Goal: Task Accomplishment & Management: Use online tool/utility

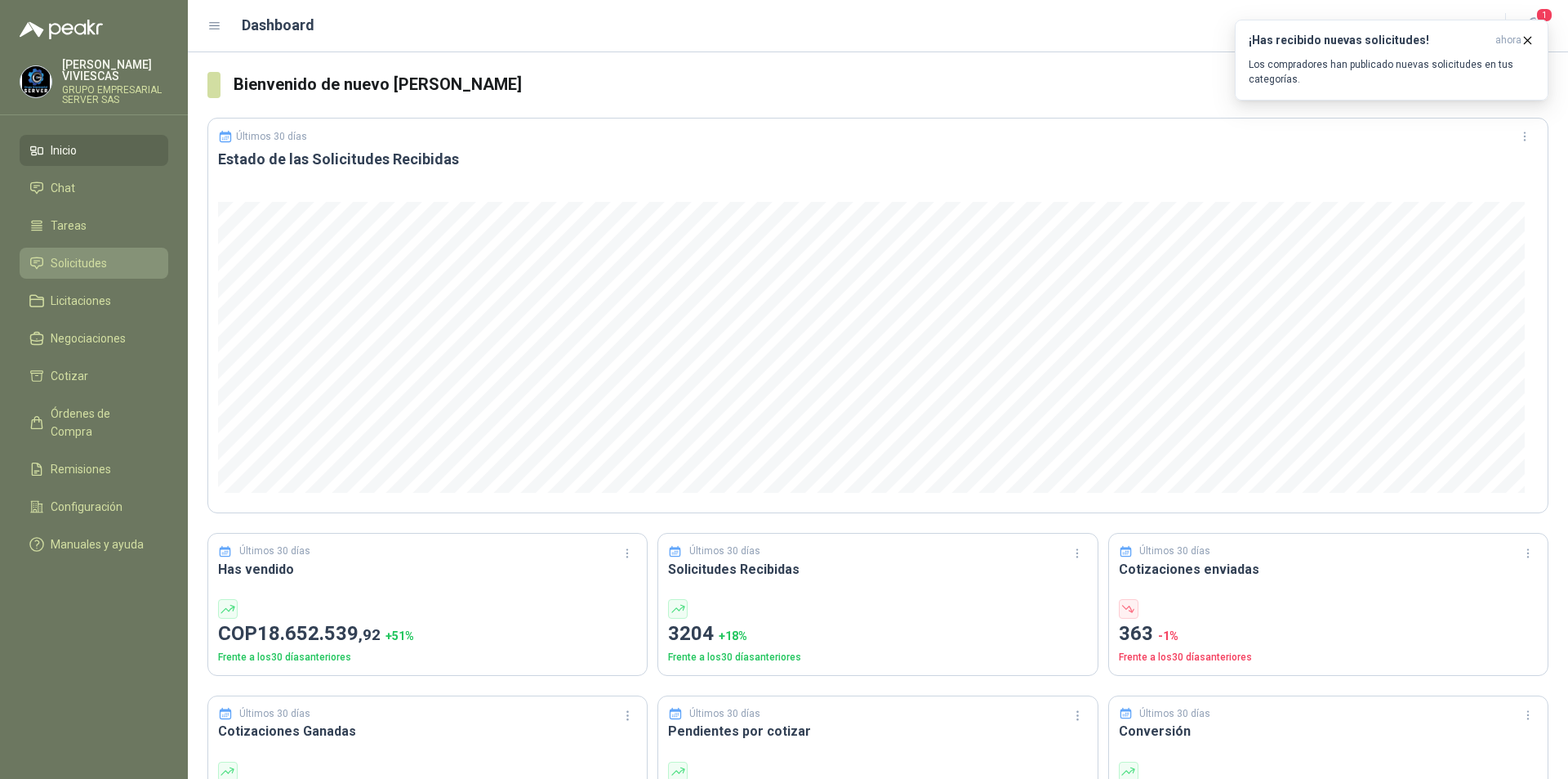
click at [63, 264] on span "Solicitudes" at bounding box center [79, 263] width 57 height 18
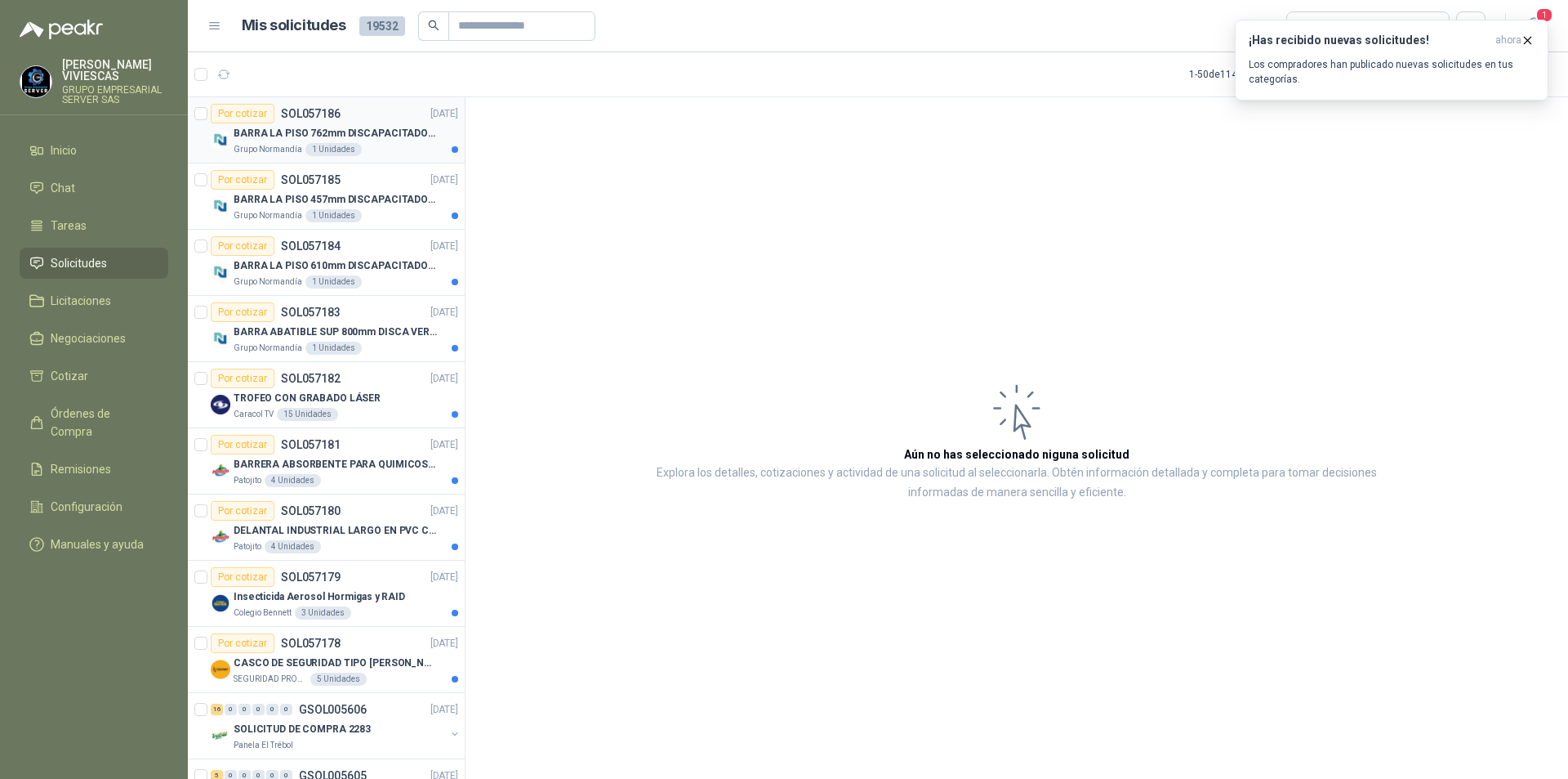
click at [367, 140] on p "BARRA LA PISO 762mm DISCAPACITADOS SOCO" at bounding box center [335, 133] width 204 height 16
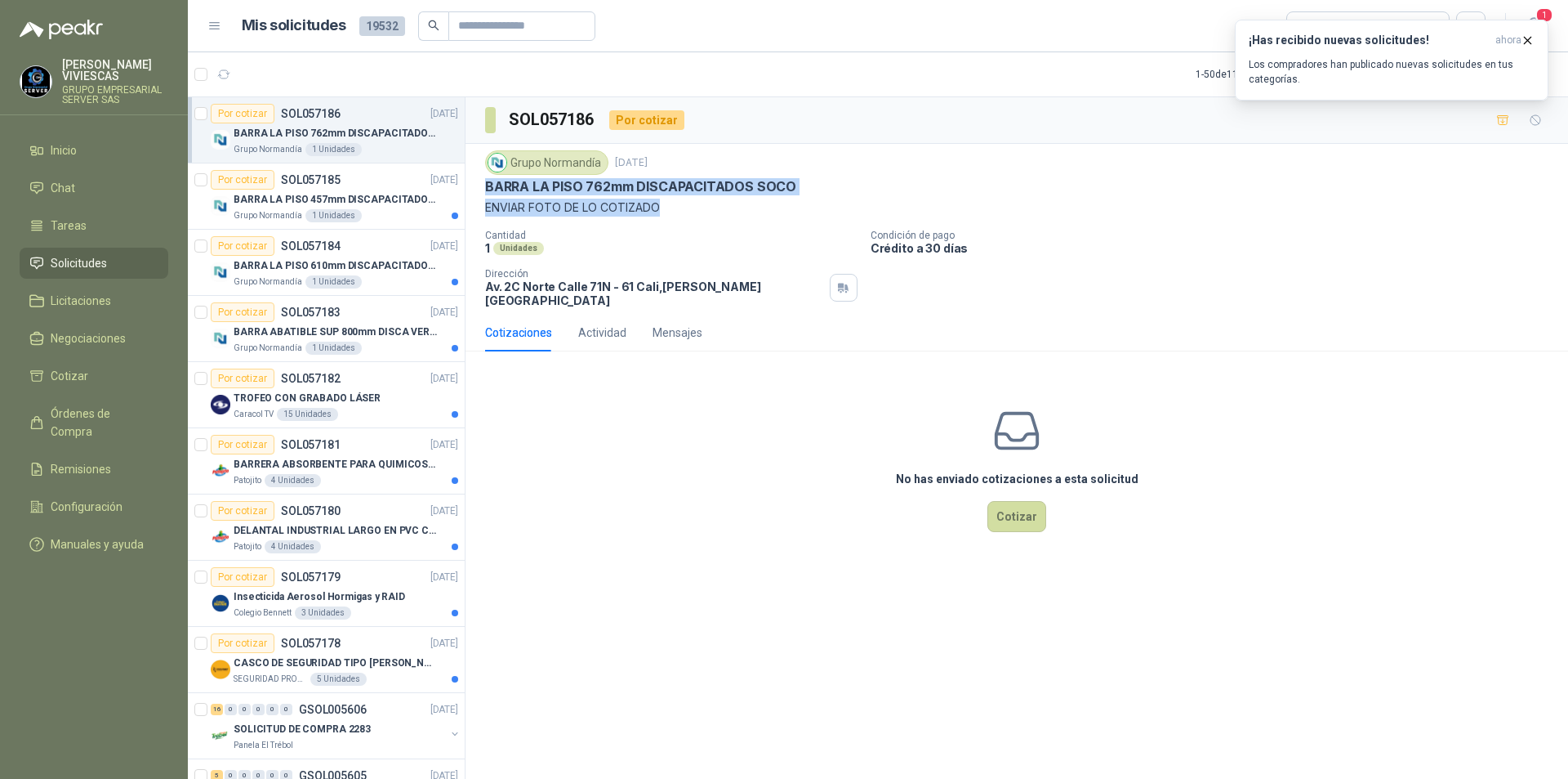
drag, startPoint x: 481, startPoint y: 186, endPoint x: 797, endPoint y: 198, distance: 316.2
click at [797, 198] on div "Grupo [PERSON_NAME] [DATE] BARRA LA PISO 762mm DISCAPACITADOS SOCO ENVIAR FOTO…" at bounding box center [1017, 228] width 1102 height 170
click at [797, 198] on div "Grupo [PERSON_NAME] [DATE] BARRA LA PISO 762mm DISCAPACITADOS SOCO ENVIAR FOTO…" at bounding box center [1017, 183] width 1064 height 67
click at [513, 185] on p "BARRA LA PISO 762mm DISCAPACITADOS SOCO" at bounding box center [641, 187] width 311 height 17
drag, startPoint x: 490, startPoint y: 182, endPoint x: 814, endPoint y: 182, distance: 324.0
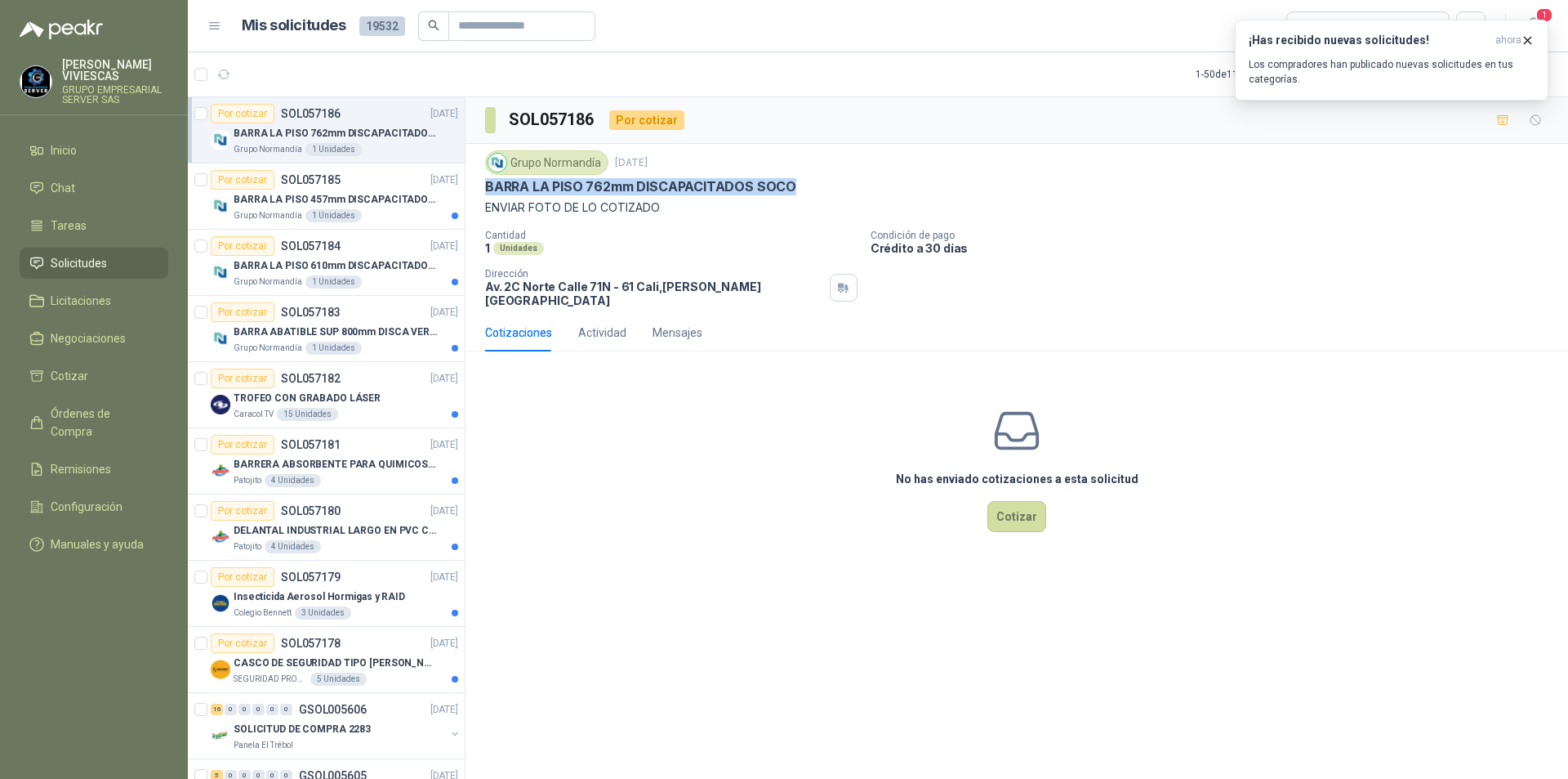
click at [814, 182] on div "BARRA LA PISO 762mm DISCAPACITADOS SOCO" at bounding box center [1017, 187] width 1064 height 17
copy p "BARRA LA PISO 762mm DISCAPACITADOS SOCO"
click at [592, 611] on div "SOL057186 Por cotizar Grupo [PERSON_NAME] [DATE] BARRA LA PISO 762mm DISCAPACIT…" at bounding box center [1017, 440] width 1102 height 687
click at [353, 203] on p "BARRA LA PISO 457mm DISCAPACITADOS SOCO" at bounding box center [335, 200] width 204 height 16
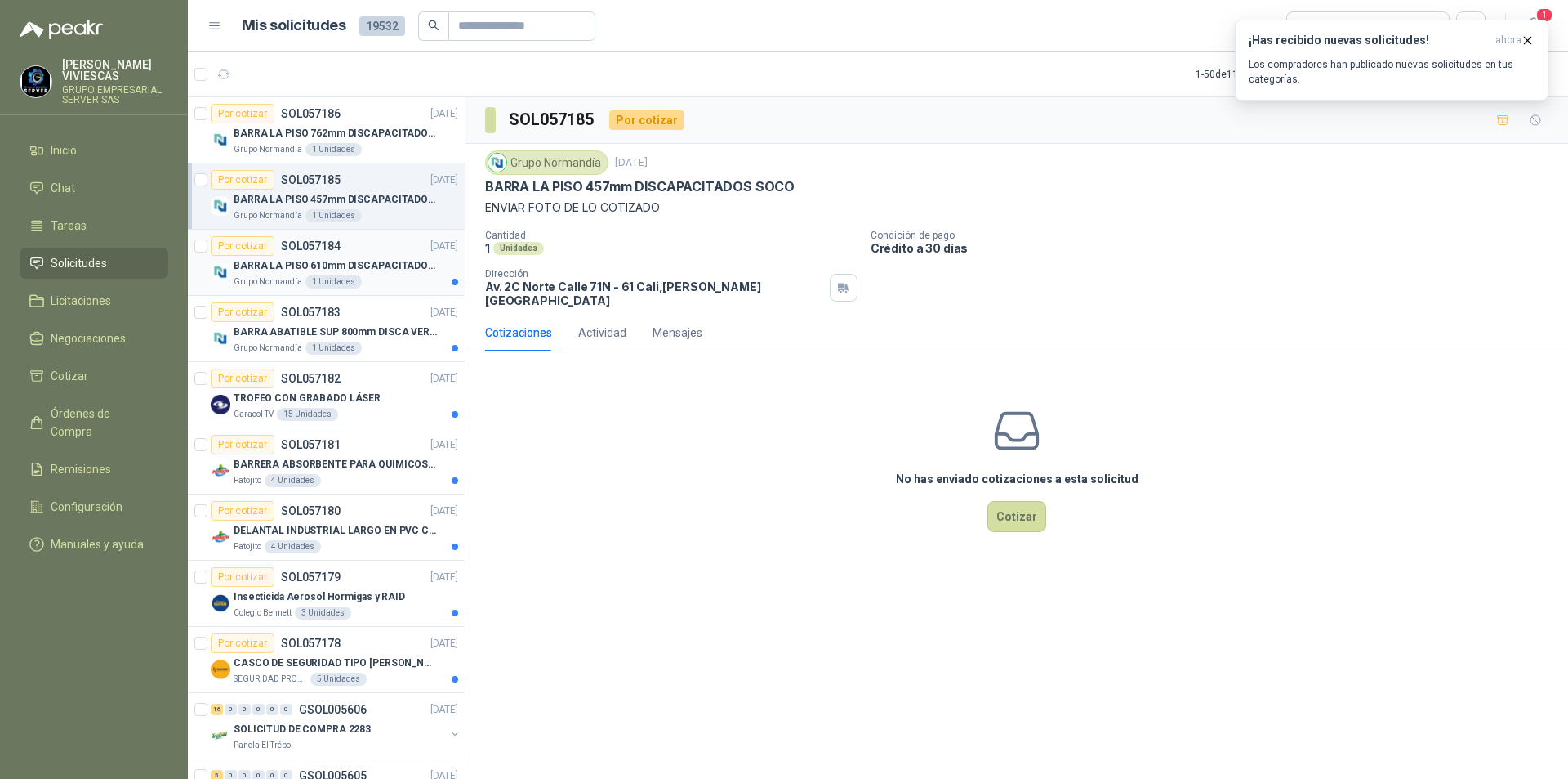
click at [282, 261] on p "BARRA LA PISO 610mm DISCAPACITADOS SOCO" at bounding box center [335, 265] width 204 height 16
click at [272, 339] on p "BARRA ABATIBLE SUP 800mm DISCA VERT SOCO" at bounding box center [335, 332] width 204 height 16
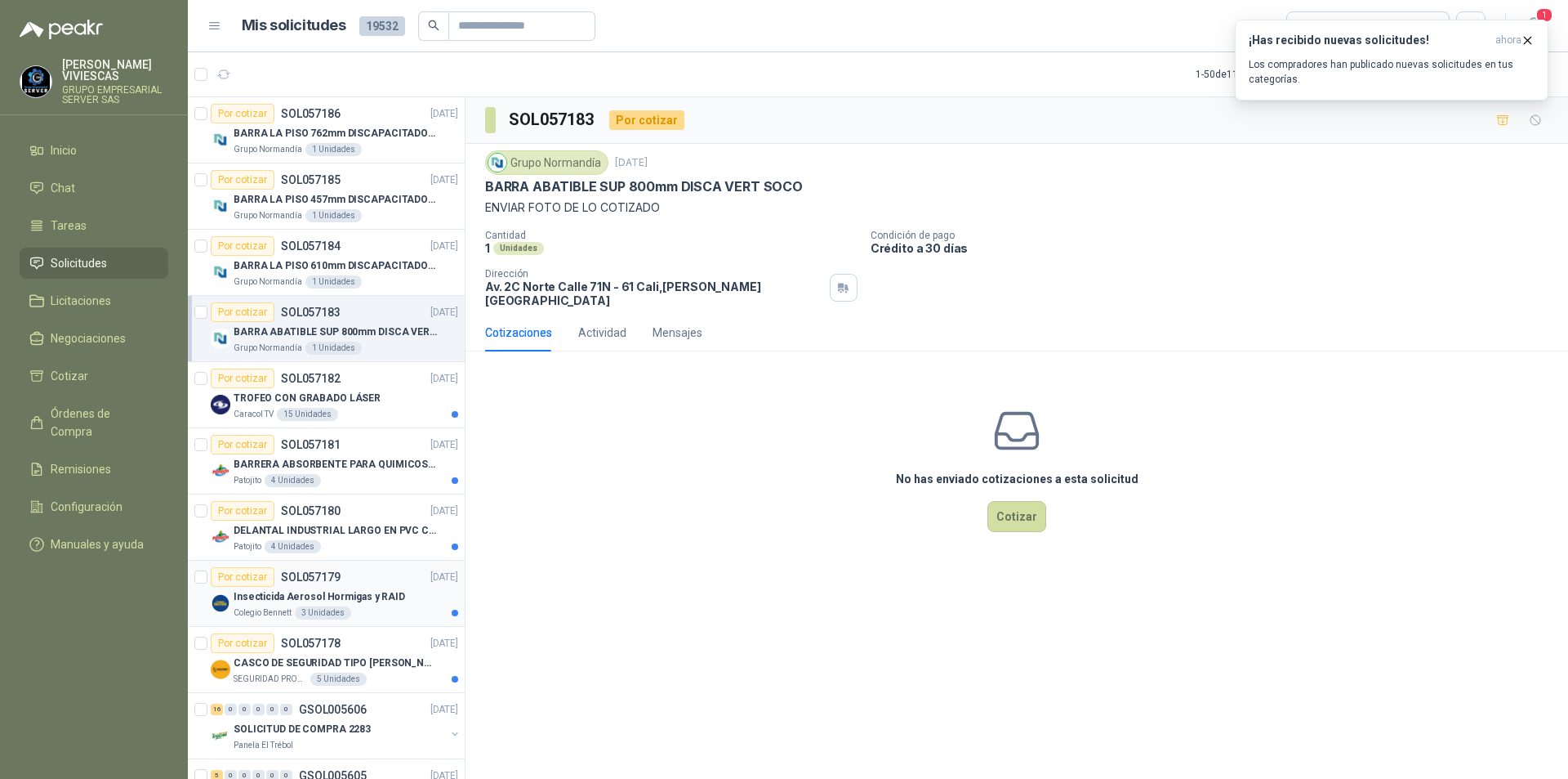
click at [277, 598] on p "Insecticida Aerosol Hormigas y RAID" at bounding box center [319, 597] width 172 height 16
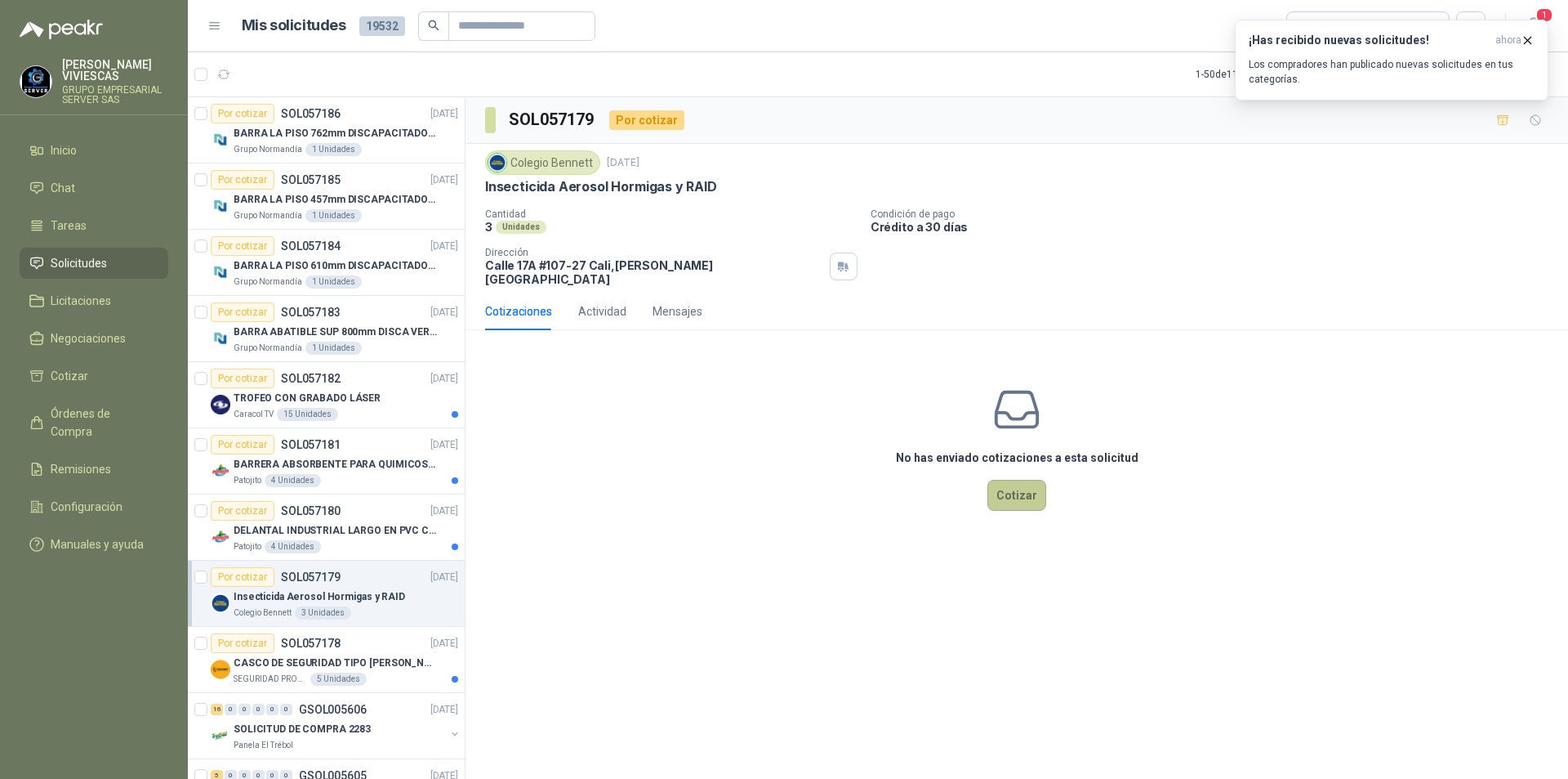
click at [1011, 480] on button "Cotizar" at bounding box center [1017, 496] width 59 height 31
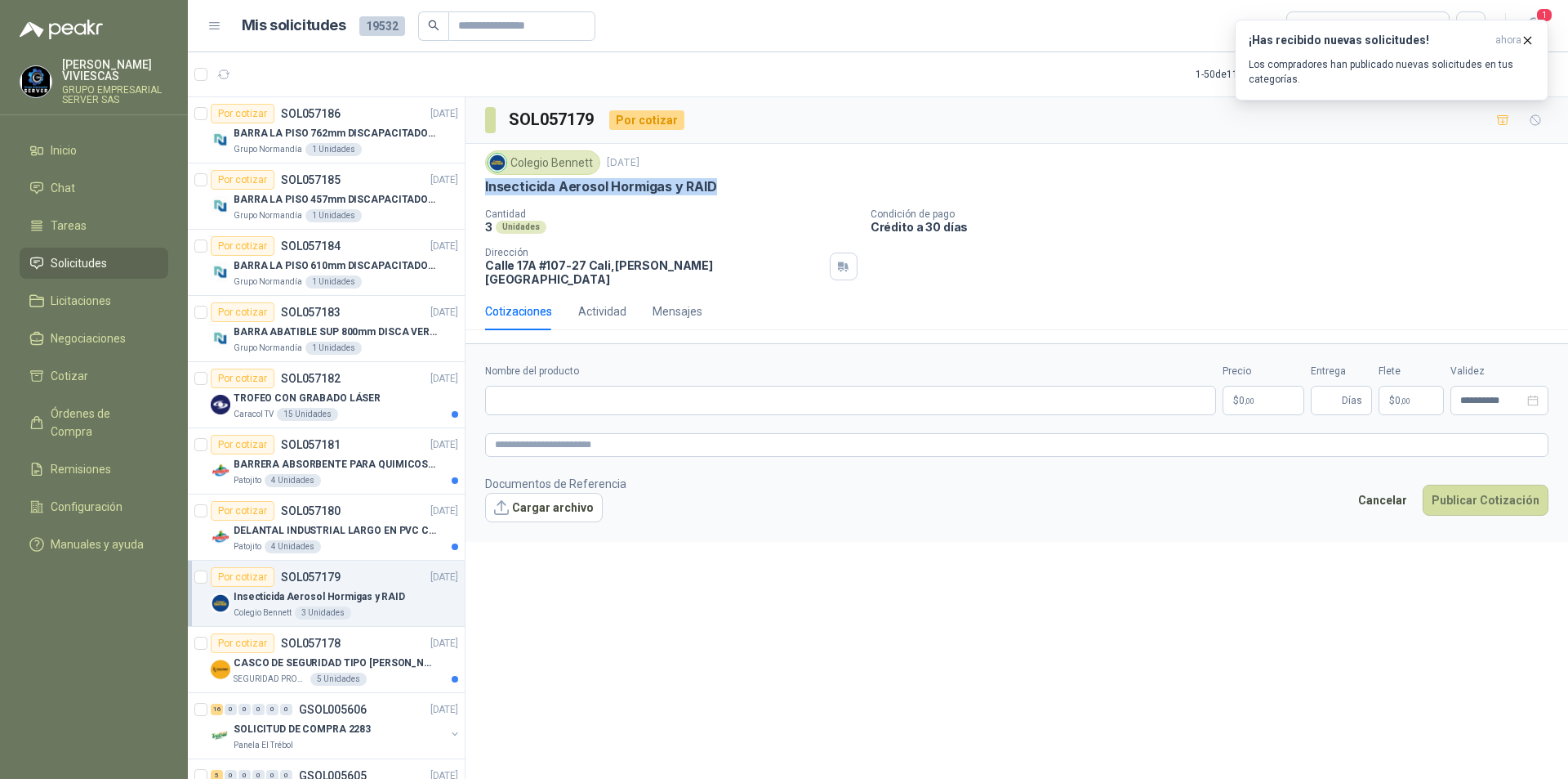
drag, startPoint x: 486, startPoint y: 187, endPoint x: 756, endPoint y: 196, distance: 270.1
click at [756, 196] on div "Insecticida Aerosol Hormigas y RAID" at bounding box center [1017, 187] width 1064 height 17
copy p "Insecticida Aerosol Hormigas y RAID"
